Goal: Task Accomplishment & Management: Manage account settings

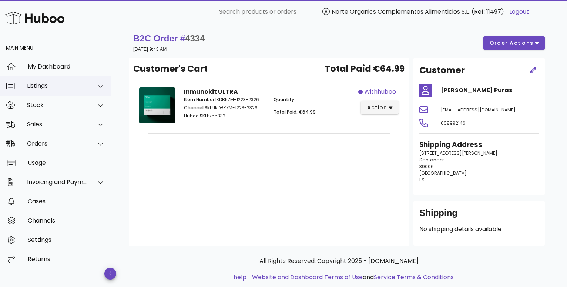
click at [62, 81] on div "Listings" at bounding box center [55, 85] width 111 height 19
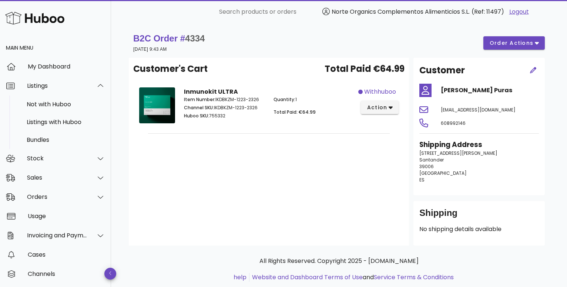
click at [25, 16] on img at bounding box center [34, 18] width 59 height 16
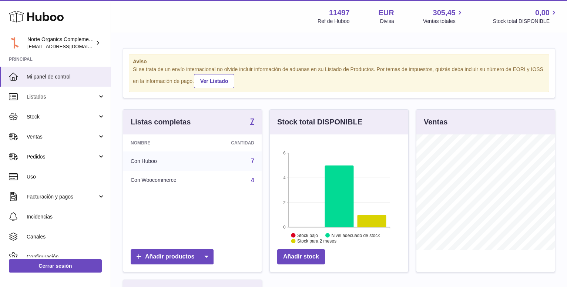
scroll to position [115, 138]
click at [58, 99] on span "Listados" at bounding box center [62, 96] width 71 height 7
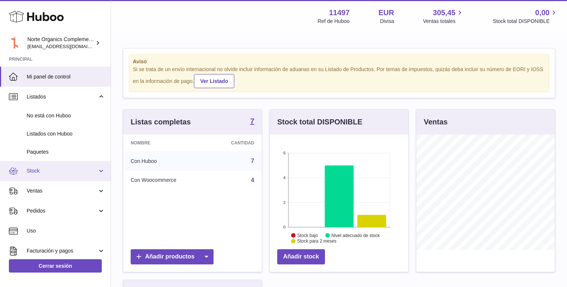
click at [56, 171] on span "Stock" at bounding box center [62, 170] width 71 height 7
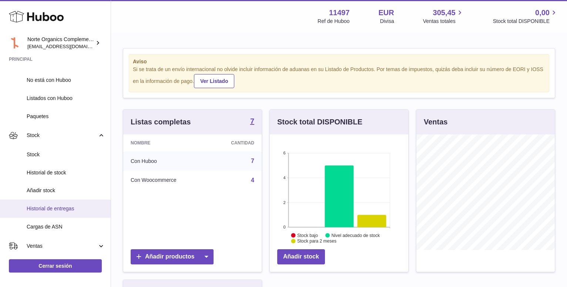
click at [48, 206] on span "Historial de entregas" at bounding box center [66, 208] width 78 height 7
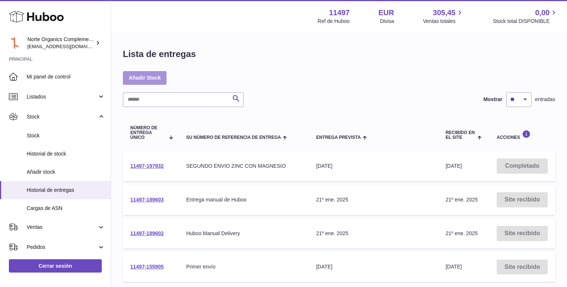
click at [148, 75] on link "Añadir Stock" at bounding box center [145, 77] width 44 height 13
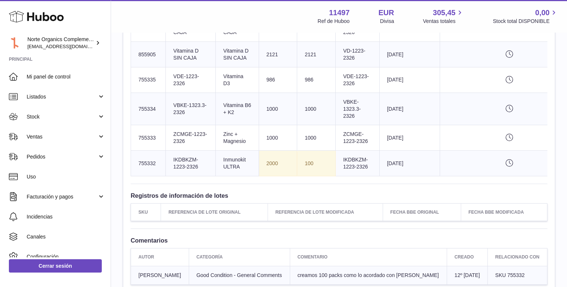
scroll to position [468, 0]
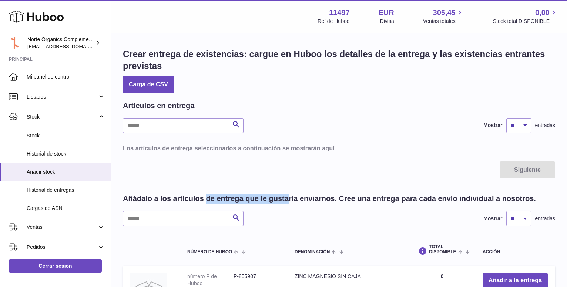
drag, startPoint x: 205, startPoint y: 199, endPoint x: 290, endPoint y: 199, distance: 84.7
click at [290, 199] on h2 "Añádalo a los artículos de entrega que le gustaría enviarnos. Cree una entrega …" at bounding box center [329, 199] width 413 height 10
click at [74, 91] on link "Listados" at bounding box center [55, 97] width 111 height 20
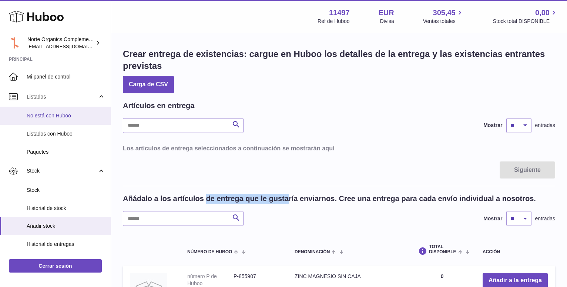
click at [53, 115] on span "No está con Huboo" at bounding box center [66, 115] width 78 height 7
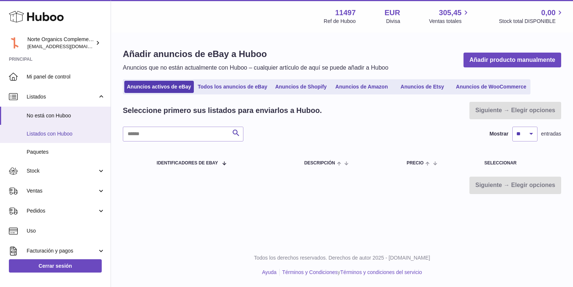
click at [49, 133] on span "Listados con Huboo" at bounding box center [66, 133] width 78 height 7
